Goal: Check status: Check status

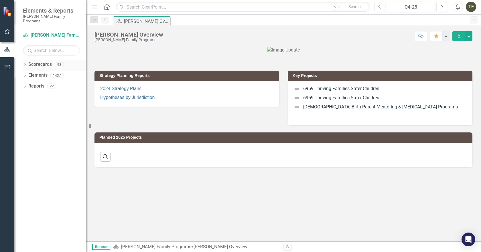
click at [26, 64] on icon "Dropdown" at bounding box center [25, 65] width 4 height 3
click at [27, 74] on icon "Dropdown" at bounding box center [28, 75] width 4 height 3
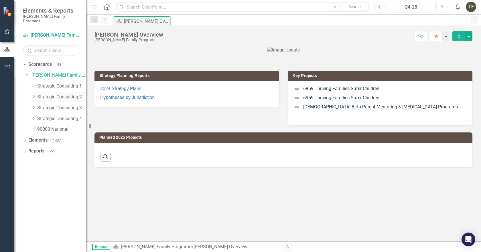
click at [34, 95] on icon "Dropdown" at bounding box center [33, 96] width 4 height 3
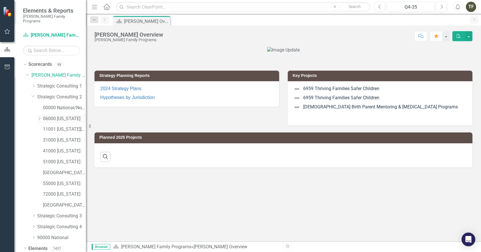
click at [40, 117] on icon "Dropdown" at bounding box center [39, 118] width 4 height 3
click at [66, 126] on link "06001 [GEOGRAPHIC_DATA]" at bounding box center [67, 129] width 37 height 7
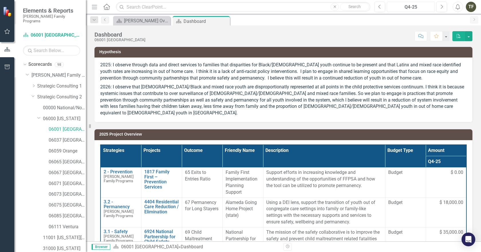
click at [419, 7] on div "Q4-25" at bounding box center [411, 7] width 44 height 7
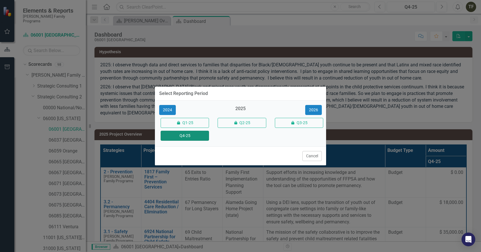
click at [194, 139] on button "Q4-25" at bounding box center [185, 136] width 48 height 10
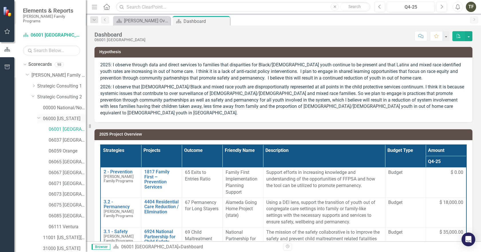
click at [72, 116] on link "06000 [US_STATE]" at bounding box center [64, 119] width 43 height 7
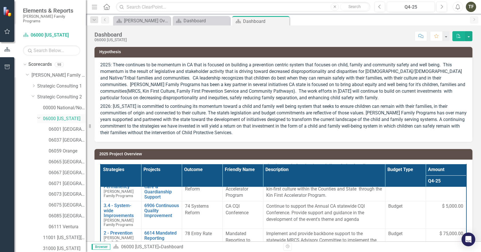
click at [37, 116] on icon "Dropdown" at bounding box center [38, 118] width 3 height 4
click at [39, 117] on icon "Dropdown" at bounding box center [39, 118] width 4 height 3
click at [38, 116] on icon "Dropdown" at bounding box center [38, 118] width 3 height 4
click at [31, 94] on div "Dropdown" at bounding box center [32, 96] width 5 height 4
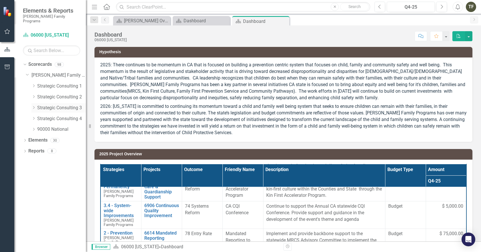
click at [34, 106] on icon "Dropdown" at bounding box center [33, 107] width 4 height 3
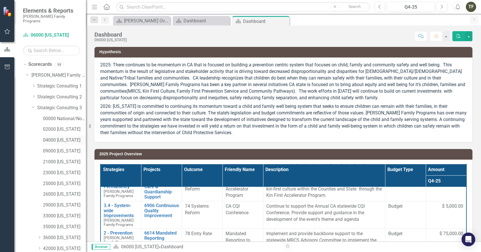
click at [62, 140] on div "04000 [US_STATE]" at bounding box center [64, 140] width 43 height 9
click at [66, 137] on link "04000 [US_STATE]" at bounding box center [64, 140] width 43 height 7
